Goal: Feedback & Contribution: Submit feedback/report problem

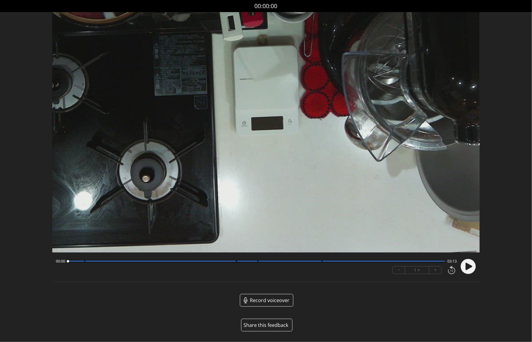
click at [270, 325] on button "Share this feedback" at bounding box center [266, 325] width 51 height 13
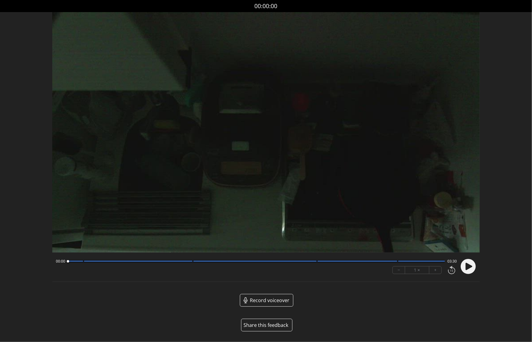
click at [270, 327] on button "Share this feedback" at bounding box center [266, 325] width 51 height 13
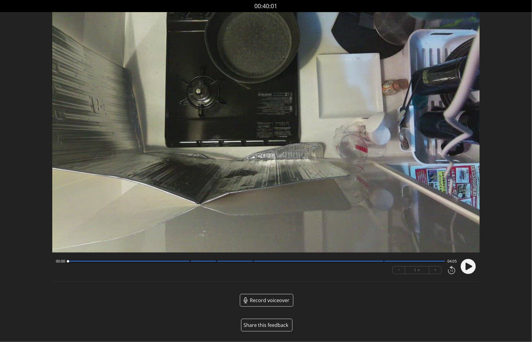
click at [275, 324] on button "Share this feedback" at bounding box center [266, 325] width 51 height 13
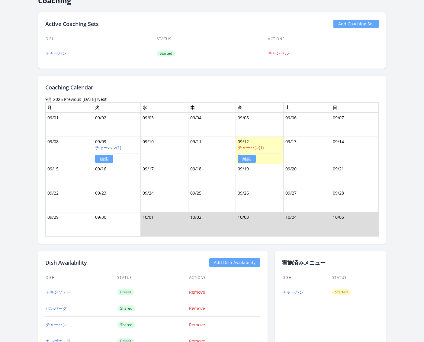
scroll to position [505, 0]
click at [113, 144] on link "チャーハン(1)" at bounding box center [108, 147] width 26 height 6
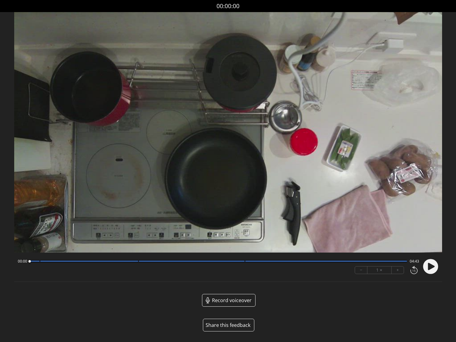
click at [428, 269] on icon at bounding box center [431, 266] width 7 height 7
click at [399, 269] on button "+" at bounding box center [397, 270] width 12 height 7
click at [431, 266] on circle at bounding box center [430, 266] width 15 height 15
drag, startPoint x: 105, startPoint y: 262, endPoint x: -9, endPoint y: 261, distance: 113.6
click at [0, 261] on html "Discard Recording? You will not be able to recover this once discarded. Cancel …" at bounding box center [228, 171] width 456 height 342
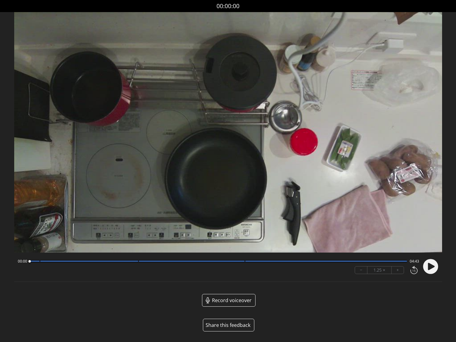
click at [435, 268] on circle at bounding box center [430, 266] width 15 height 15
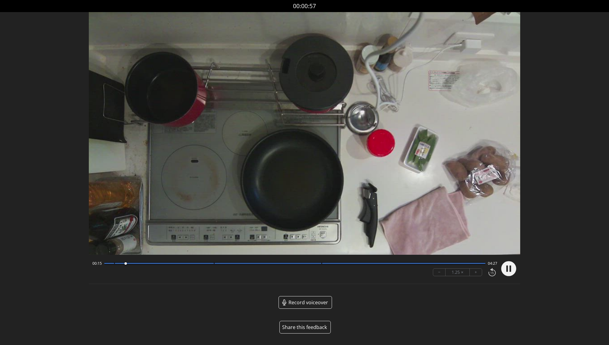
click at [455, 267] on circle at bounding box center [509, 268] width 15 height 15
click at [455, 267] on icon at bounding box center [509, 268] width 7 height 7
click at [203, 263] on div at bounding box center [164, 263] width 99 height 1
click at [203, 263] on div at bounding box center [203, 264] width 2 height 2
click at [208, 264] on div at bounding box center [205, 264] width 8 height 8
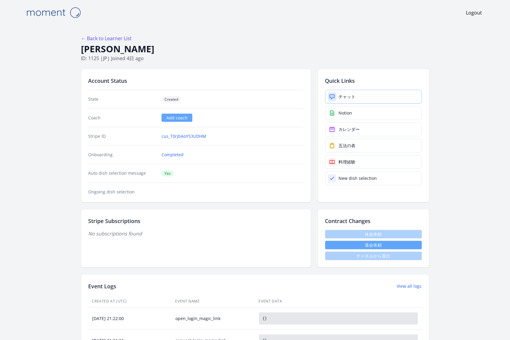
click at [388, 96] on link "チャット" at bounding box center [373, 97] width 97 height 14
